Goal: Transaction & Acquisition: Purchase product/service

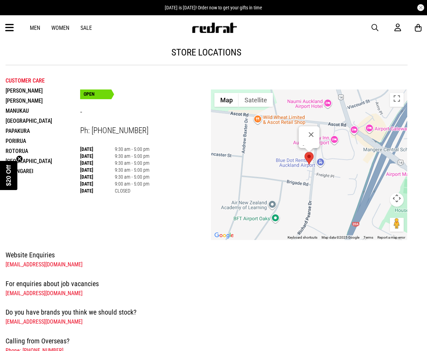
click at [374, 29] on span "button" at bounding box center [375, 28] width 7 height 8
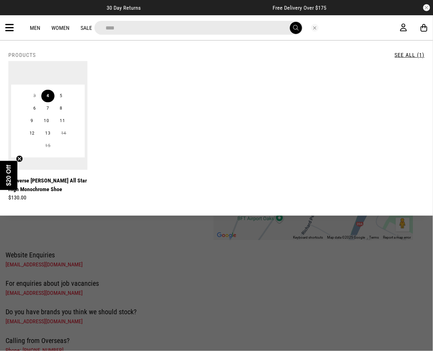
type input "****"
click at [44, 99] on button "4" at bounding box center [47, 96] width 13 height 12
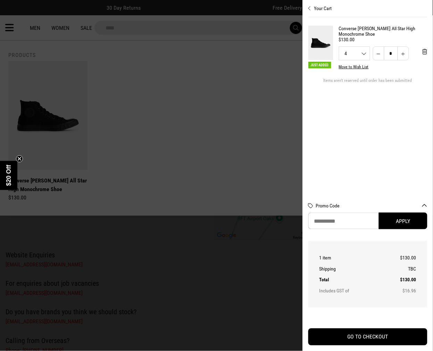
click at [312, 7] on button "Your Cart" at bounding box center [367, 5] width 119 height 11
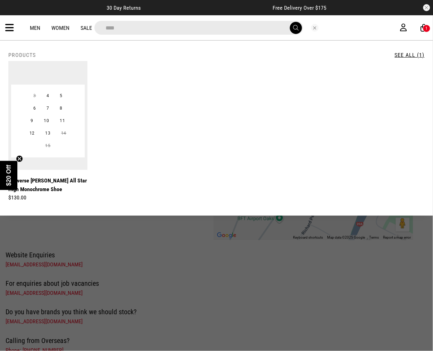
click at [55, 74] on img at bounding box center [47, 115] width 79 height 109
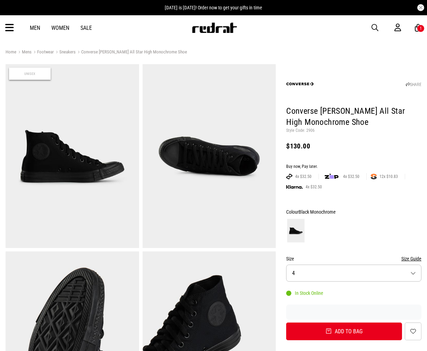
click at [370, 224] on div at bounding box center [353, 231] width 135 height 26
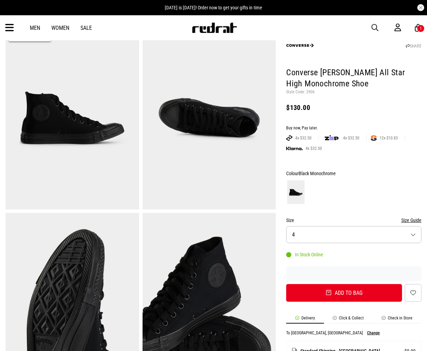
scroll to position [154, 0]
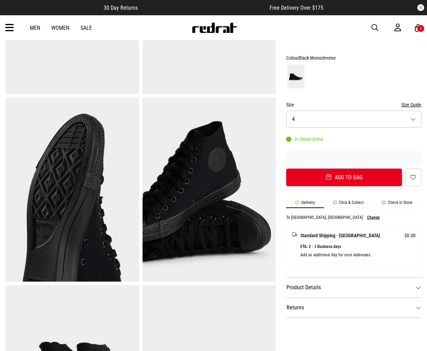
click at [333, 291] on dt "Product Details" at bounding box center [353, 288] width 135 height 20
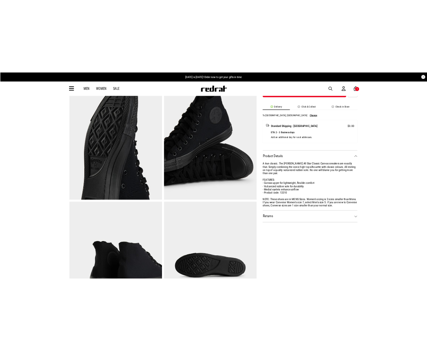
scroll to position [292, 0]
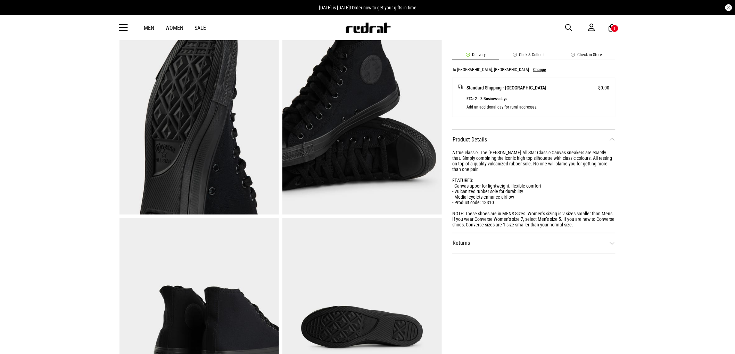
click at [427, 314] on div "SHARE Converse Chuck Taylor All Star High Monochrome Shoe Style Code: 2906 $130…" at bounding box center [529, 107] width 174 height 670
click at [427, 116] on div "Home Mens Footwear Sneakers Converse Chuck Taylor All Star High Monochrome Shoe…" at bounding box center [367, 162] width 735 height 812
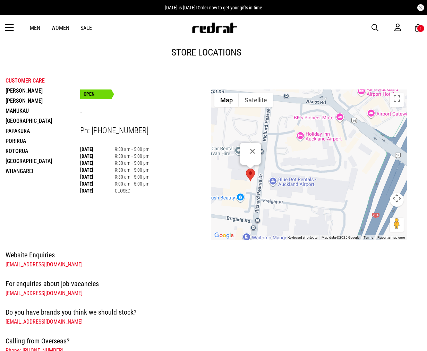
click at [376, 24] on button "button" at bounding box center [379, 28] width 14 height 8
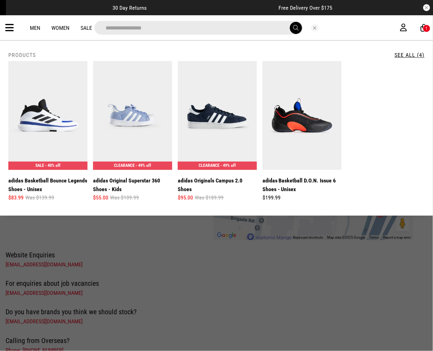
drag, startPoint x: 164, startPoint y: 28, endPoint x: 103, endPoint y: 28, distance: 60.8
click at [103, 28] on input "**********" at bounding box center [198, 28] width 209 height 14
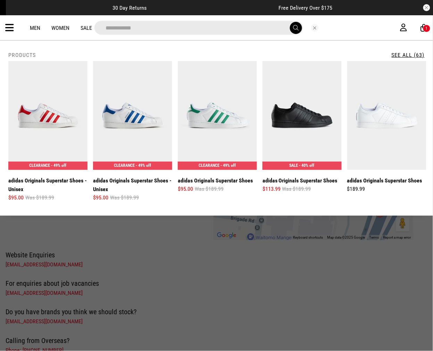
type input "**********"
click at [290, 22] on button "submit" at bounding box center [296, 28] width 12 height 12
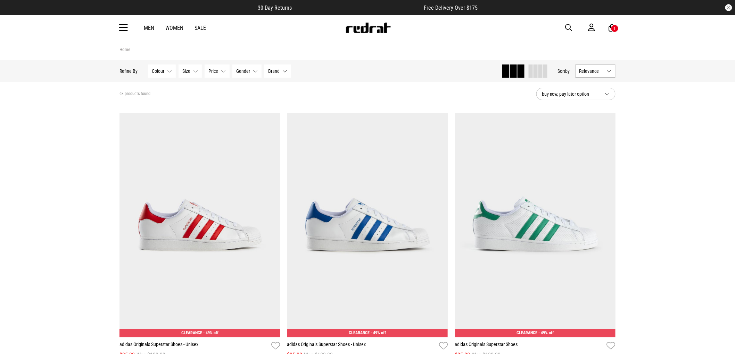
click at [427, 71] on span at bounding box center [545, 71] width 4 height 13
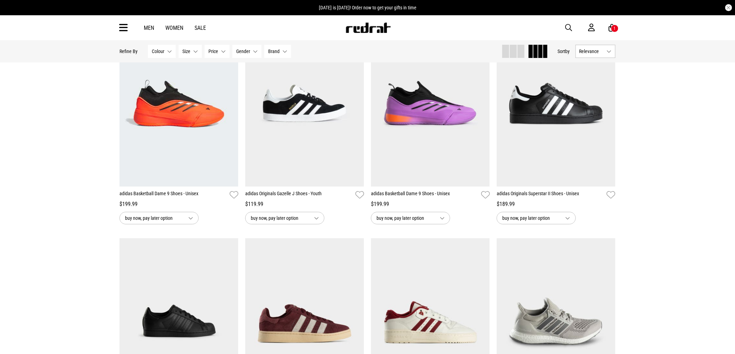
scroll to position [1119, 0]
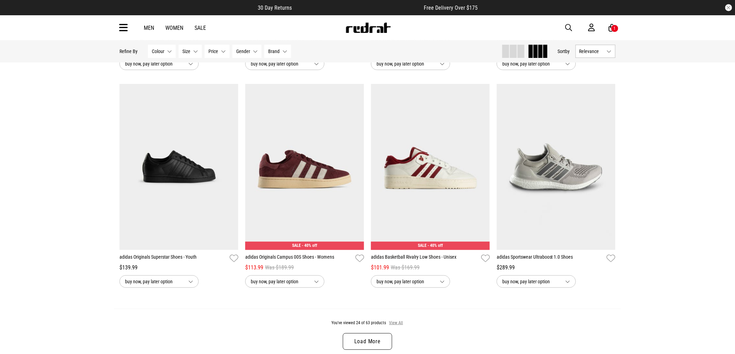
click at [399, 327] on button "View All" at bounding box center [396, 323] width 15 height 6
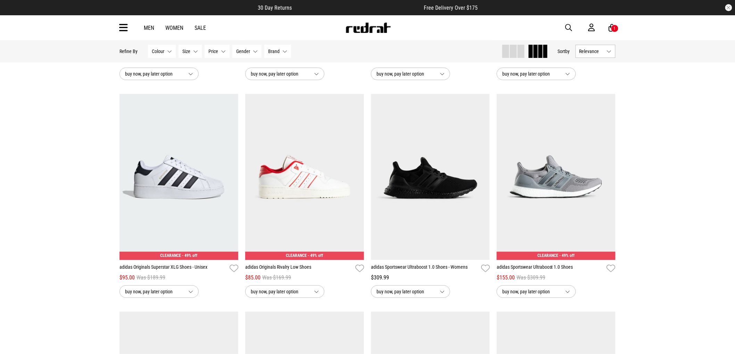
scroll to position [2361, 0]
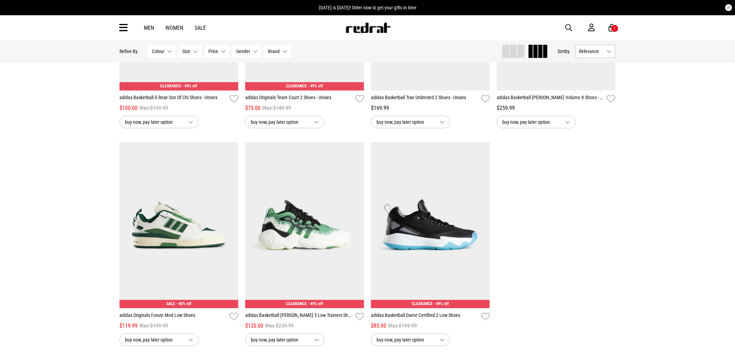
scroll to position [3402, 0]
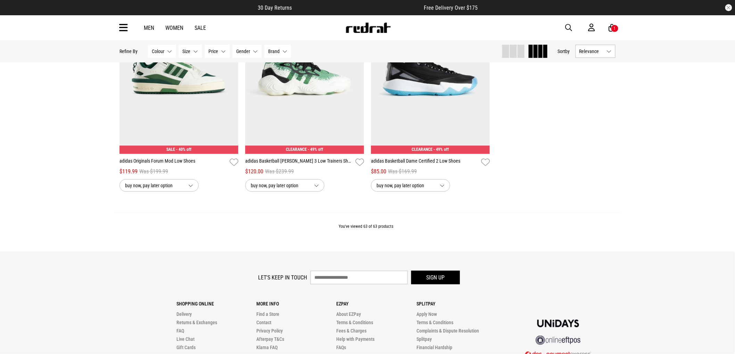
click at [427, 252] on div "You've viewed 63 of 63 products" at bounding box center [367, 232] width 507 height 39
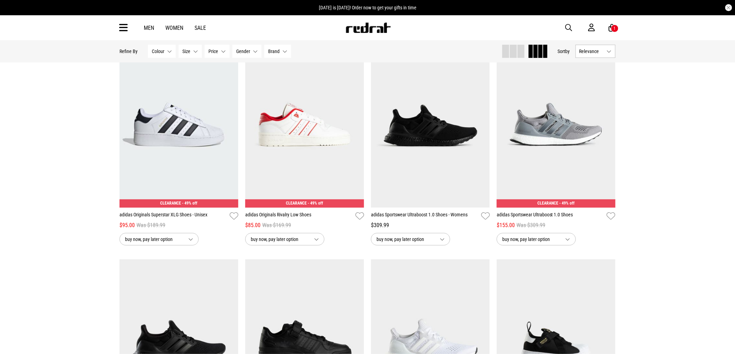
scroll to position [2272, 0]
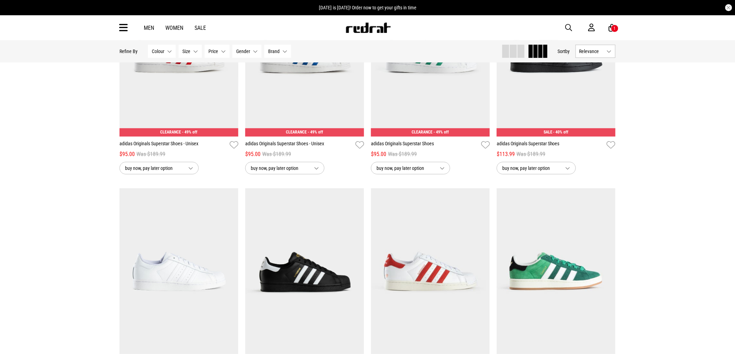
scroll to position [0, 0]
